Goal: Task Accomplishment & Management: Manage account settings

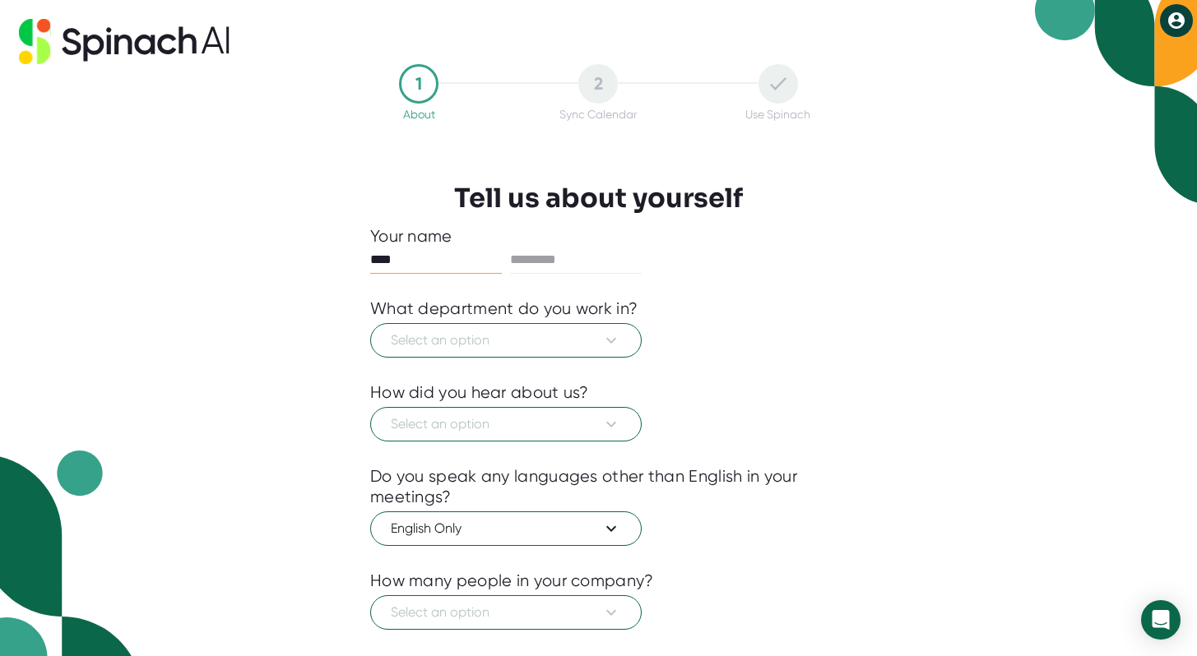
type input "****"
type input "*****"
click at [473, 343] on span "Select an option" at bounding box center [506, 341] width 230 height 20
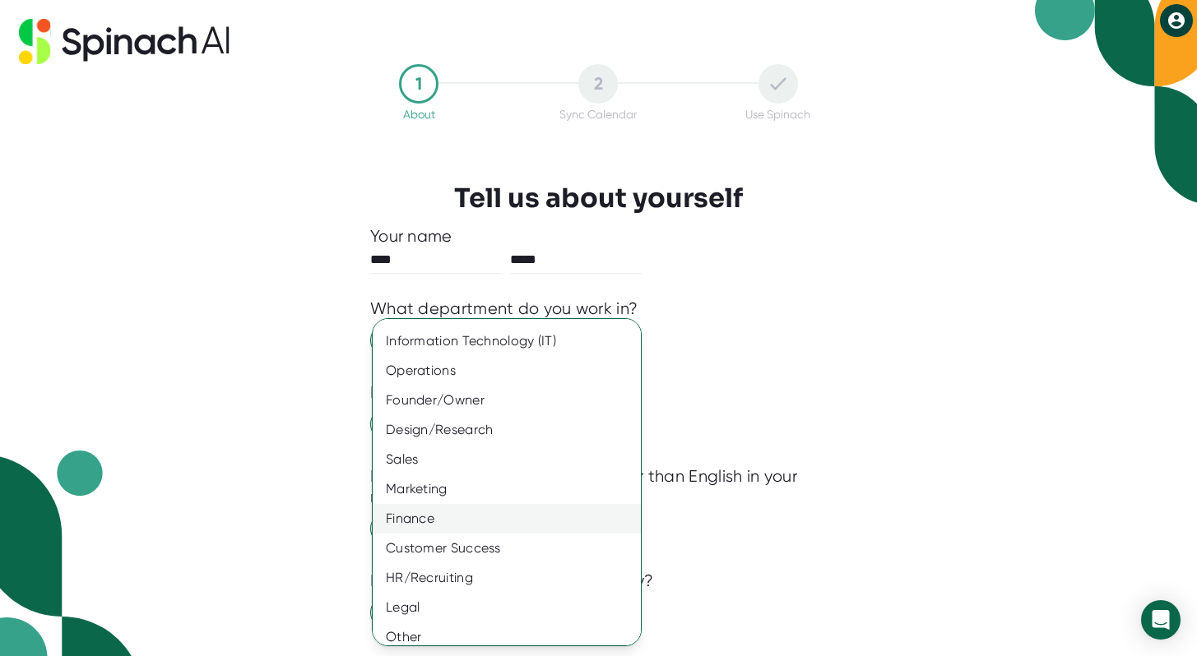
scroll to position [65, 0]
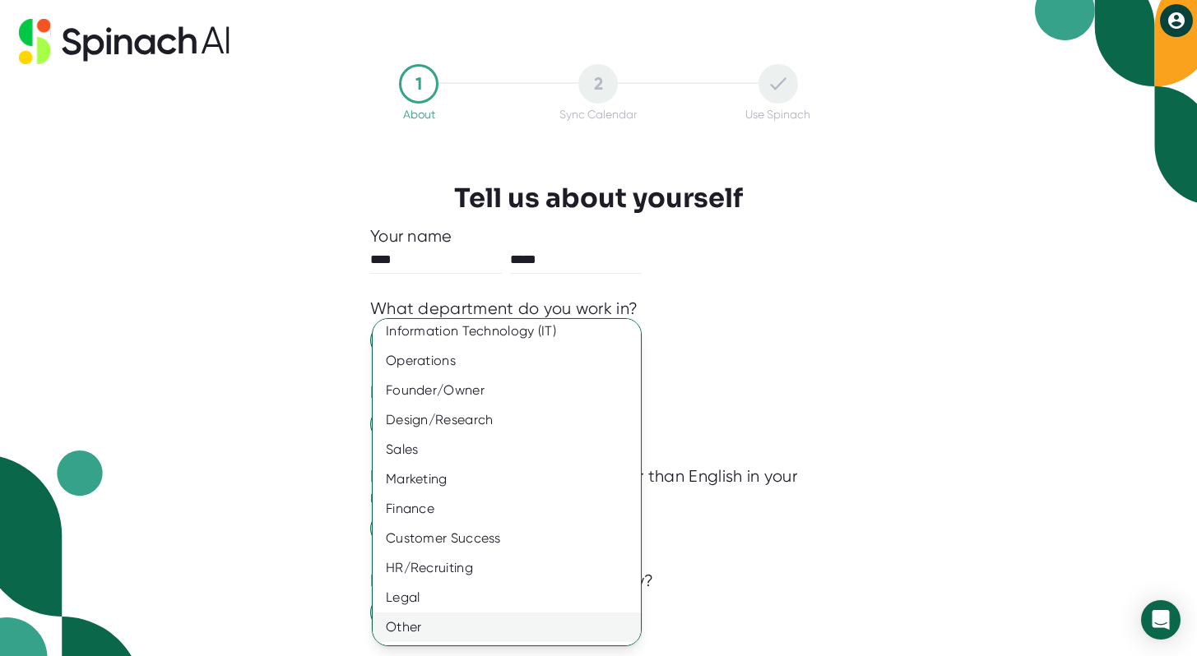
click at [442, 627] on div "Other" at bounding box center [507, 628] width 268 height 30
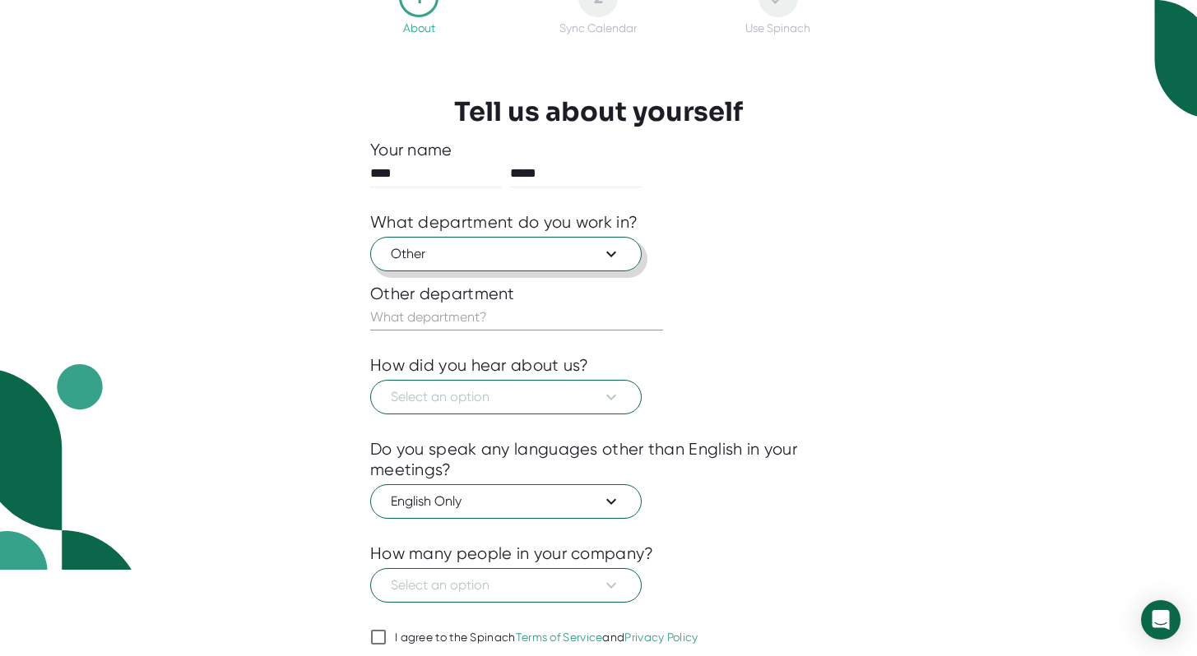
scroll to position [98, 0]
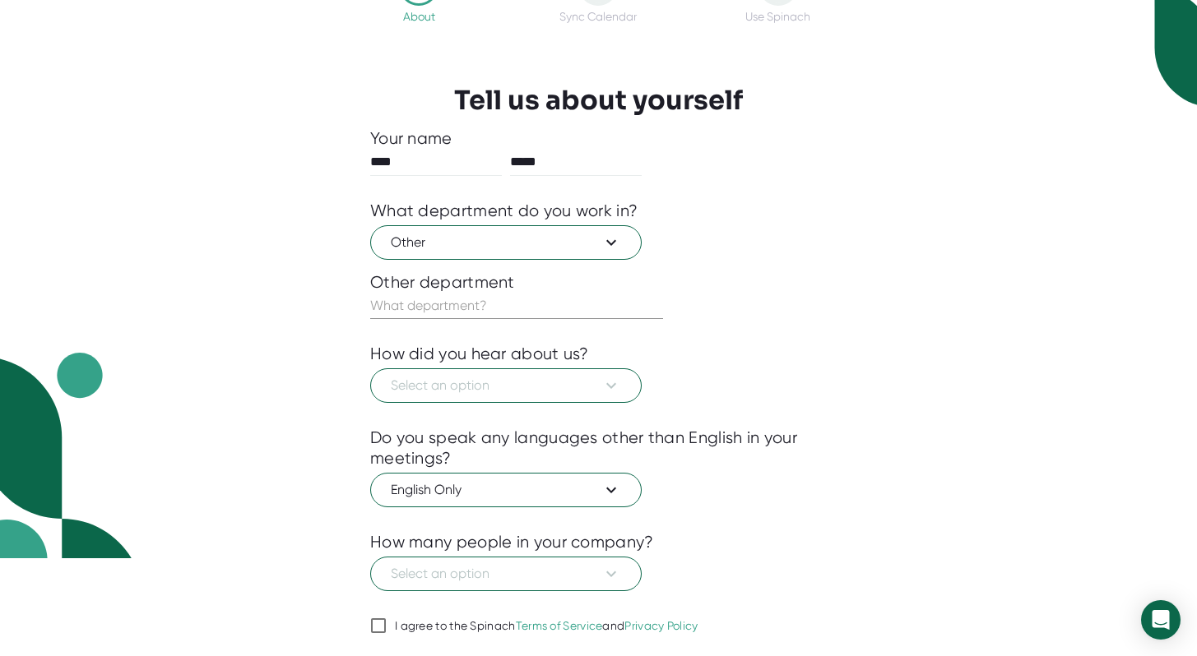
click at [536, 304] on input "text" at bounding box center [516, 306] width 293 height 26
type input "Visual"
click at [529, 396] on span "Select an option" at bounding box center [506, 386] width 230 height 20
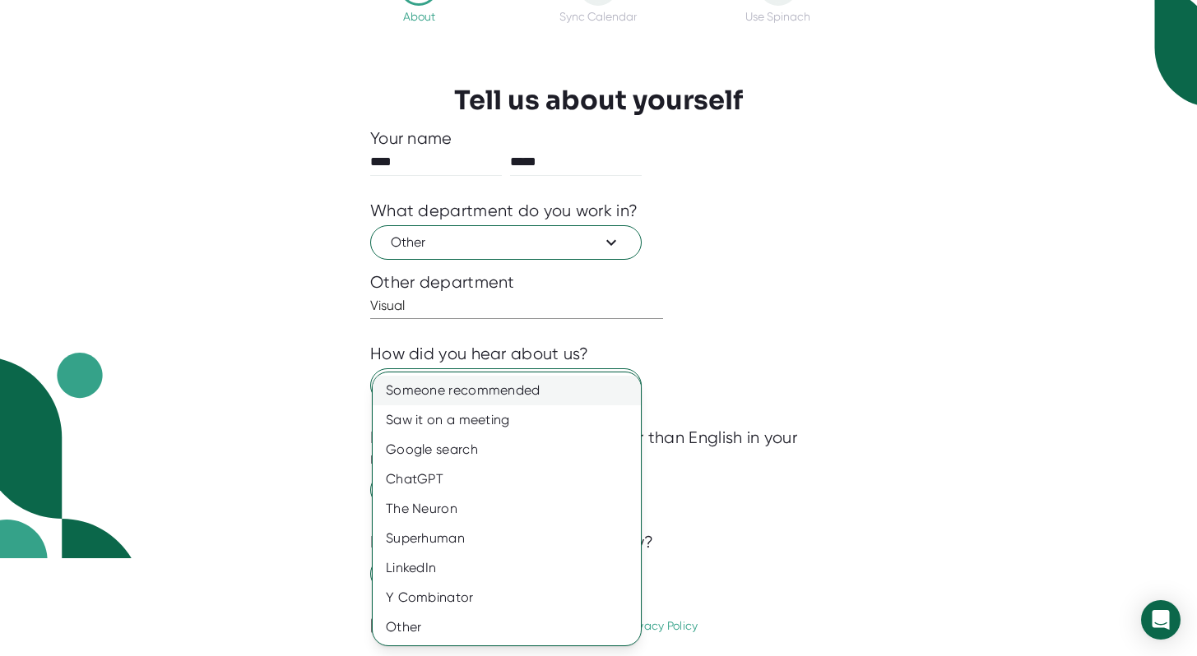
click at [529, 395] on div "Someone recommended" at bounding box center [507, 391] width 268 height 30
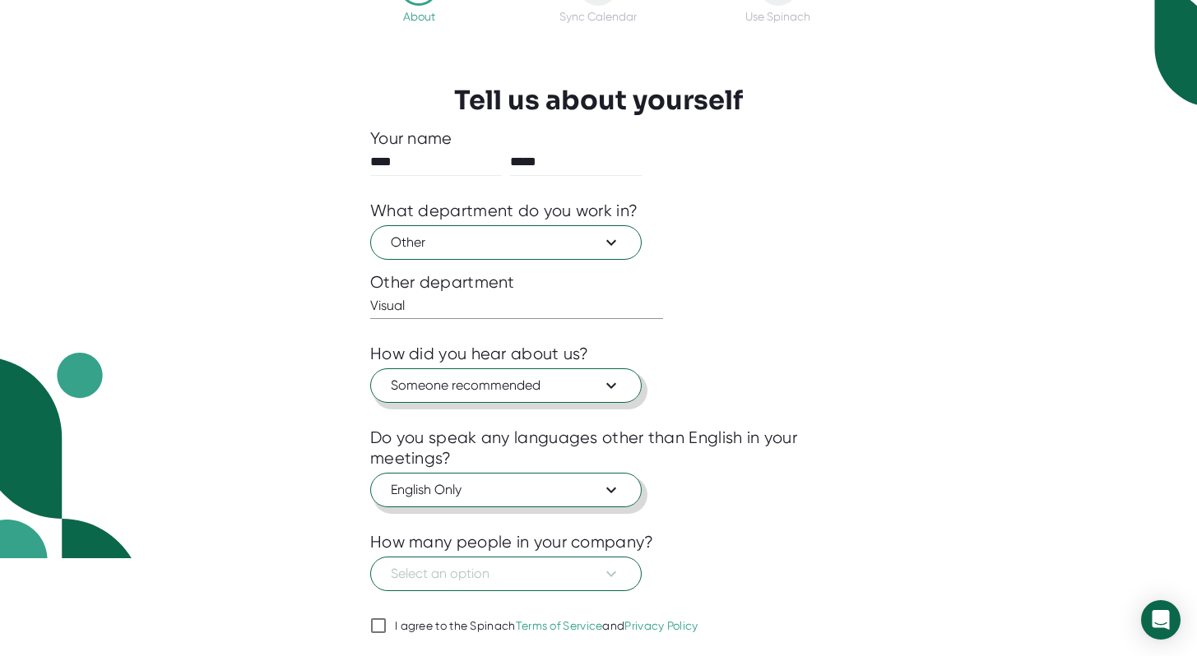
scroll to position [149, 0]
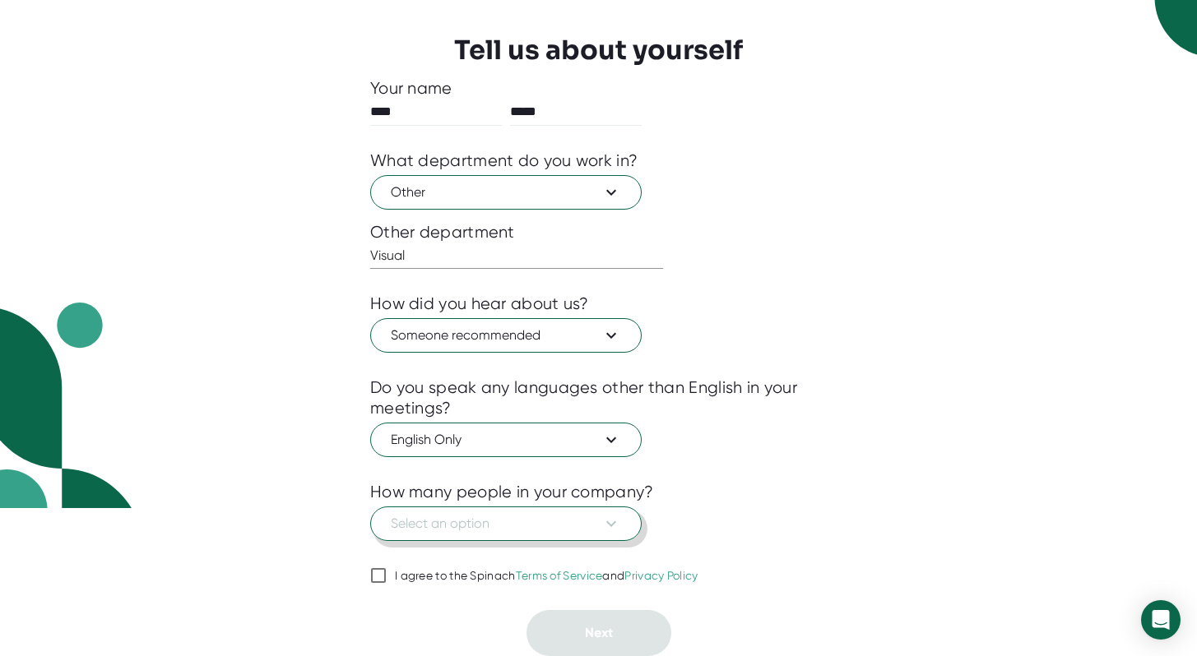
click at [498, 524] on span "Select an option" at bounding box center [506, 524] width 230 height 20
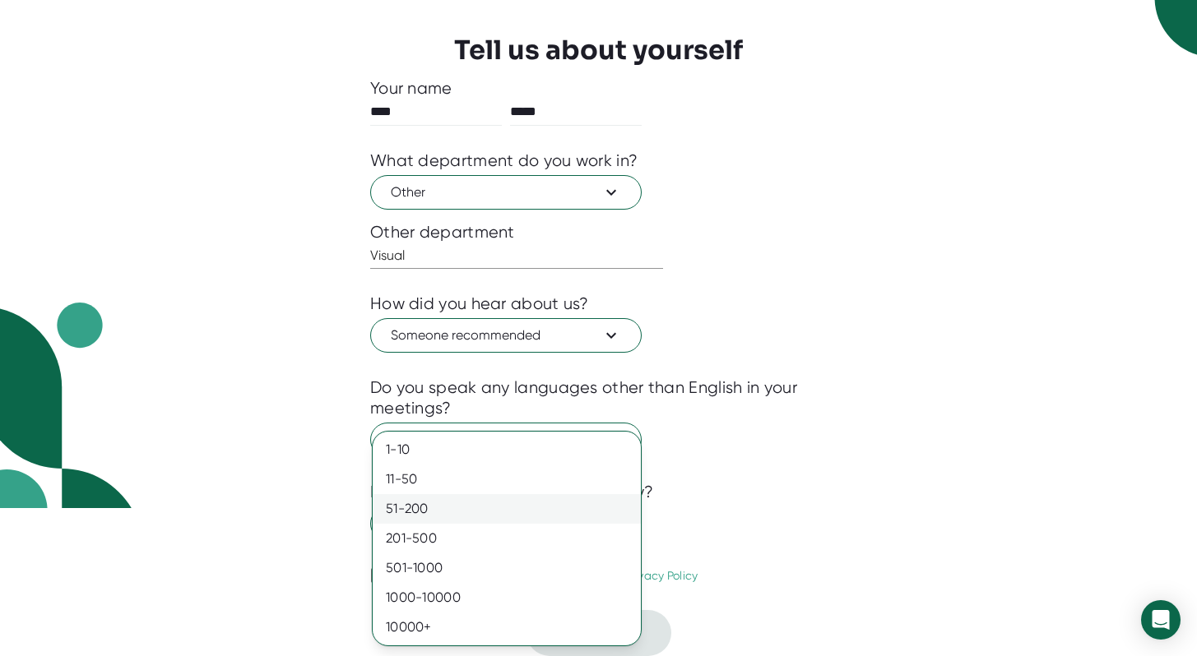
click at [473, 518] on div "51-200" at bounding box center [507, 509] width 268 height 30
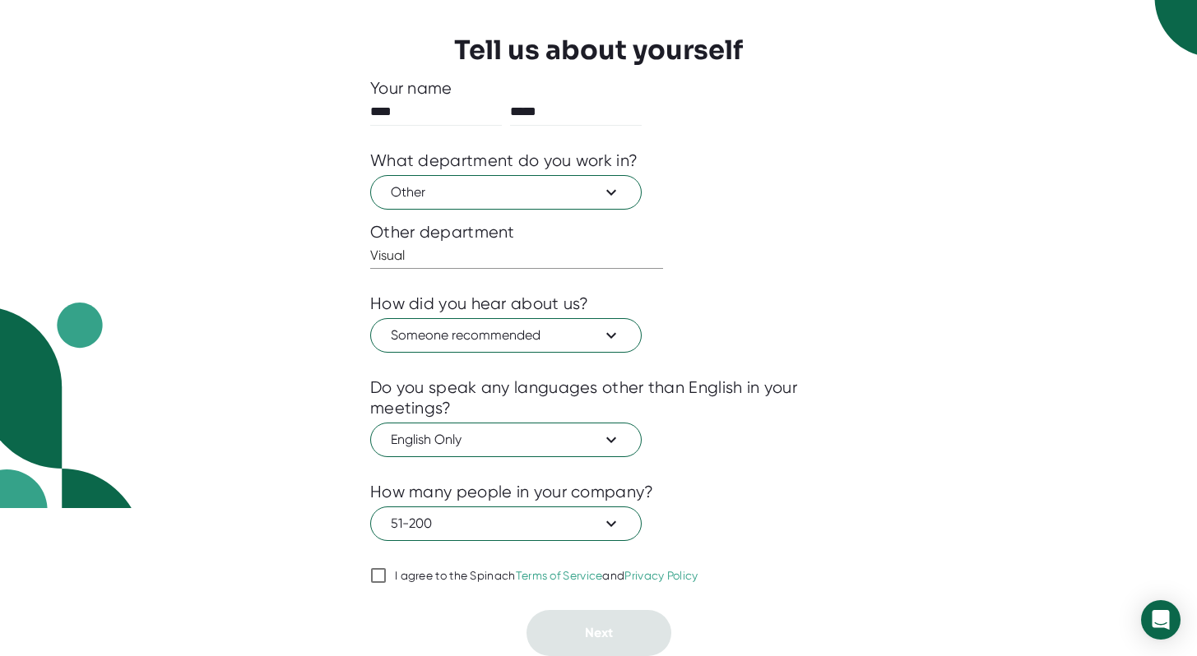
click at [413, 574] on div "I agree to the Spinach Terms of Service and Privacy Policy" at bounding box center [547, 576] width 304 height 15
click at [387, 574] on input "I agree to the Spinach Terms of Service and Privacy Policy" at bounding box center [378, 576] width 16 height 20
checkbox input "true"
click at [585, 617] on button "Next" at bounding box center [598, 633] width 145 height 46
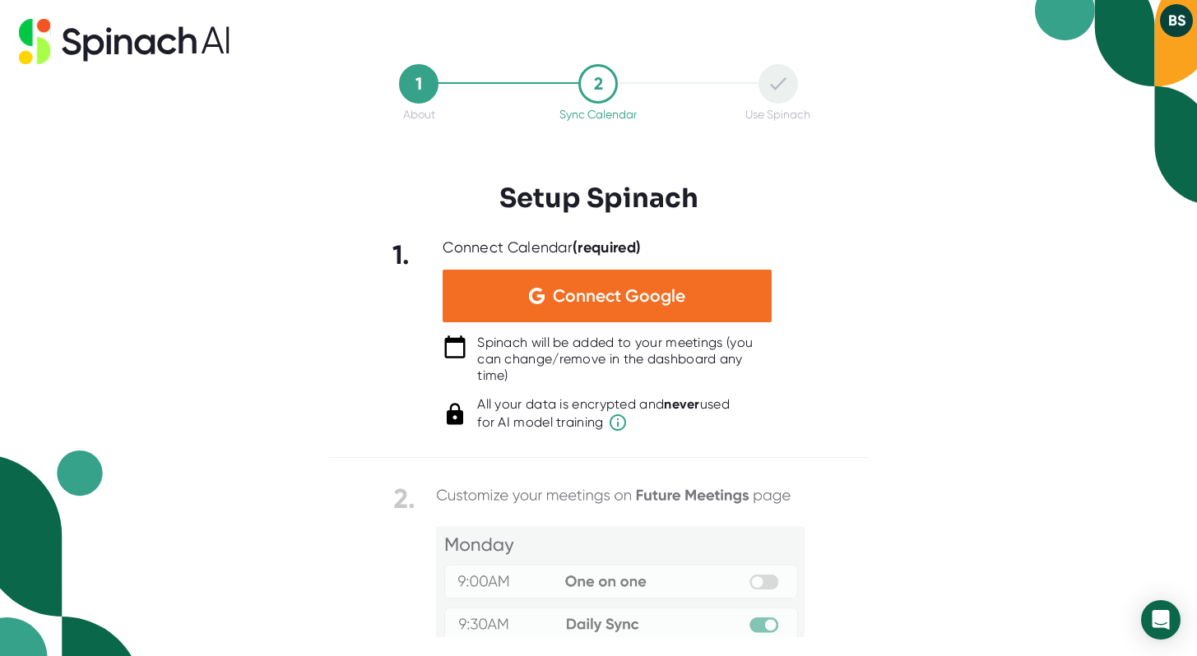
scroll to position [0, 0]
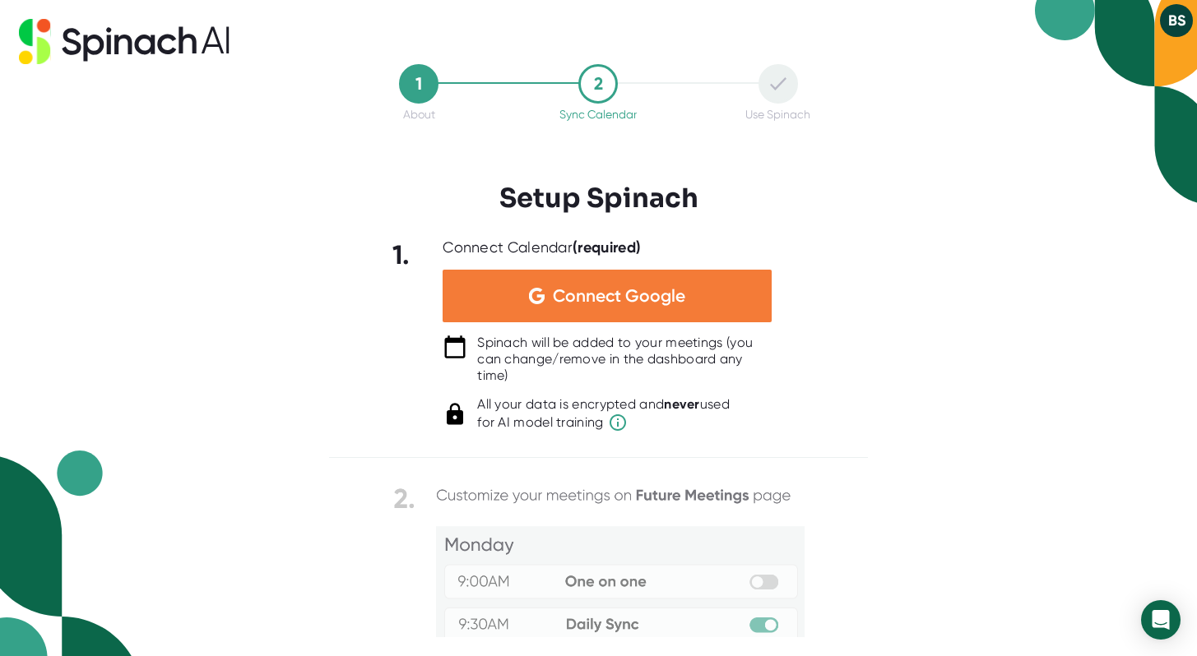
click at [692, 297] on div "Connect Google" at bounding box center [607, 296] width 329 height 53
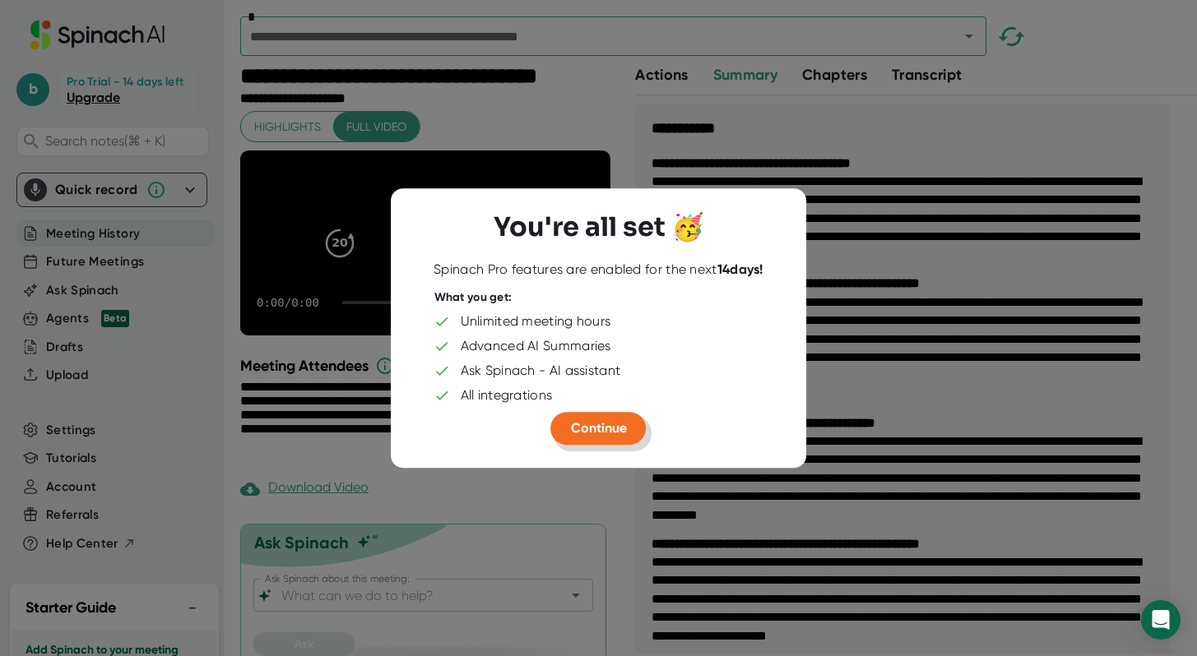
click at [601, 426] on span "Continue" at bounding box center [599, 428] width 56 height 16
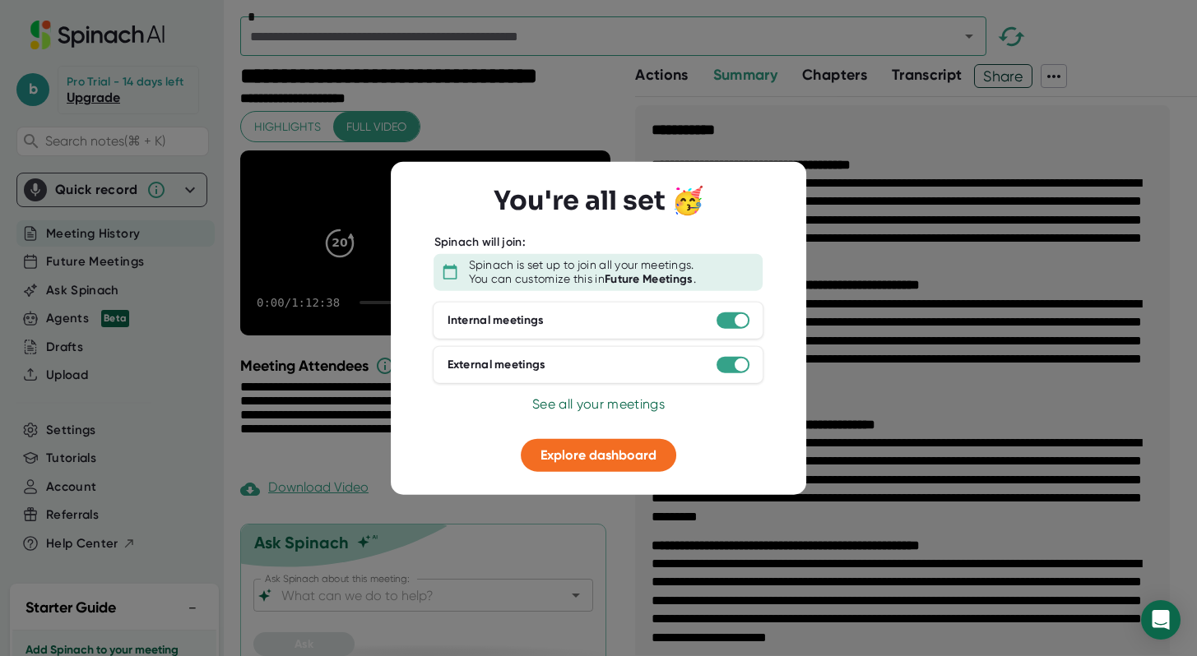
click at [882, 247] on div at bounding box center [598, 328] width 1197 height 656
click at [630, 402] on span "See all your meetings" at bounding box center [598, 404] width 132 height 16
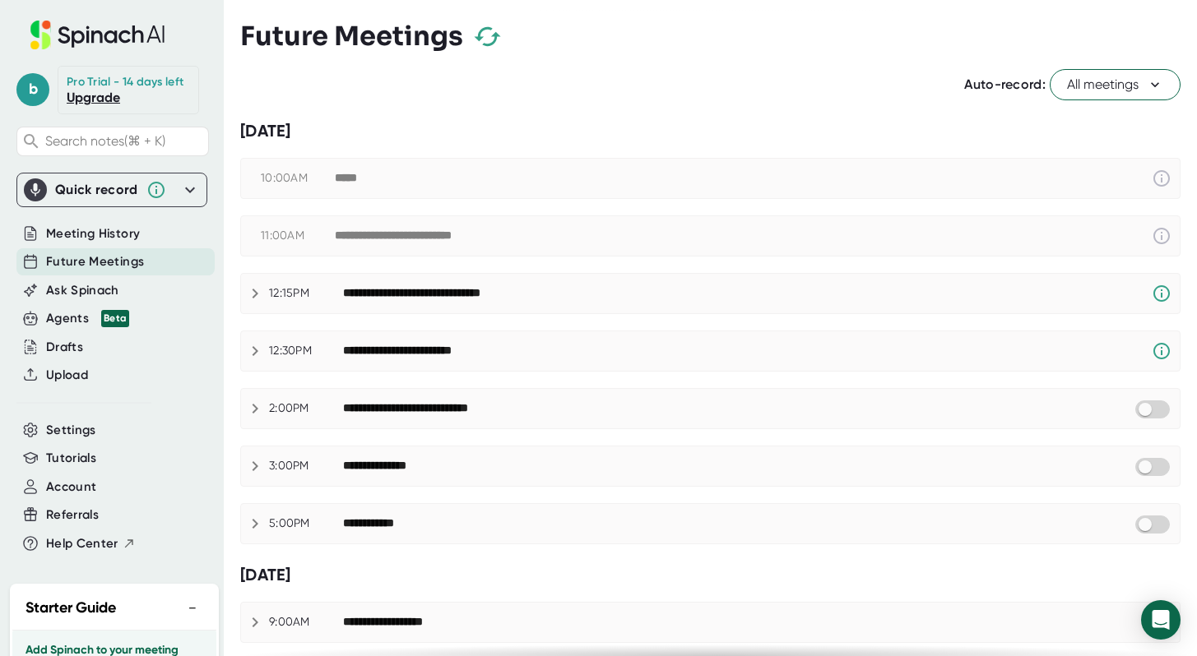
click at [612, 298] on div "**********" at bounding box center [747, 294] width 809 height 20
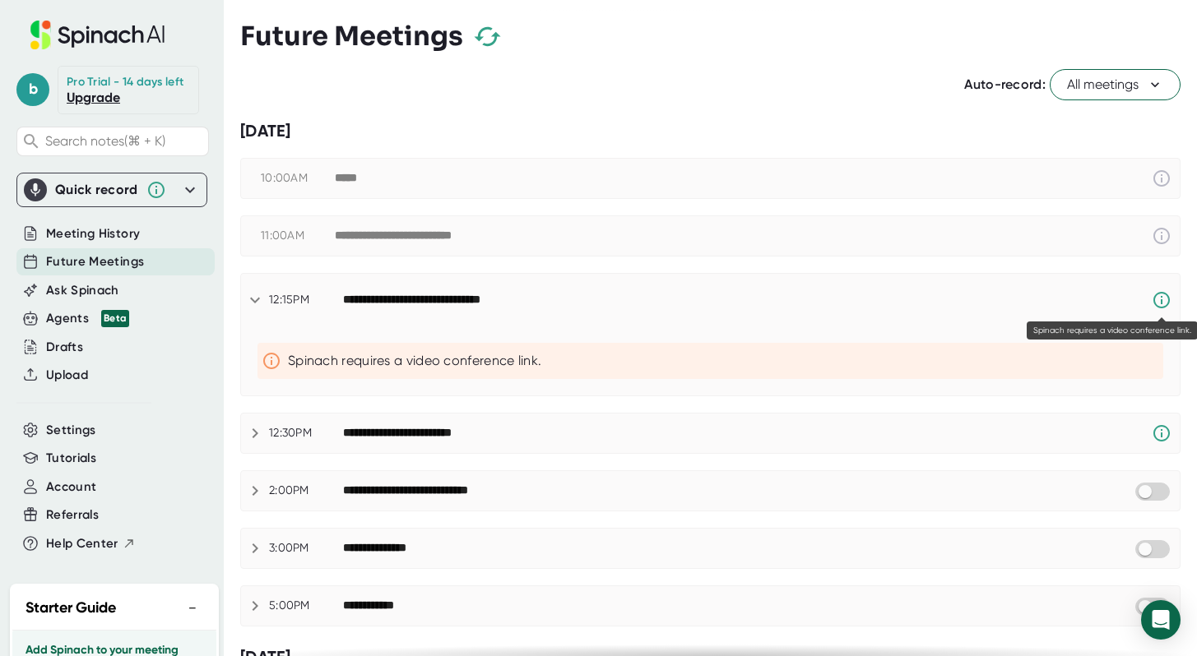
click at [1161, 302] on icon at bounding box center [1161, 300] width 16 height 16
